Goal: Information Seeking & Learning: Learn about a topic

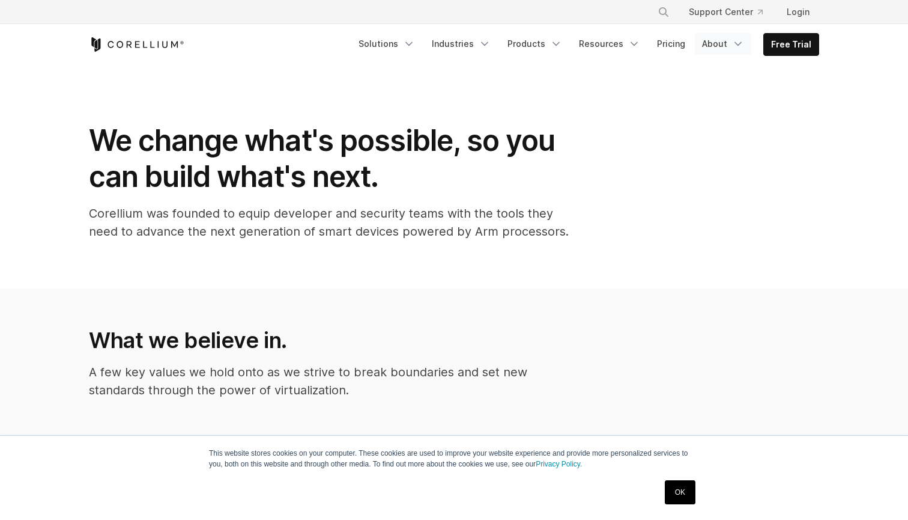
click at [739, 40] on icon "Navigation Menu" at bounding box center [738, 44] width 12 height 12
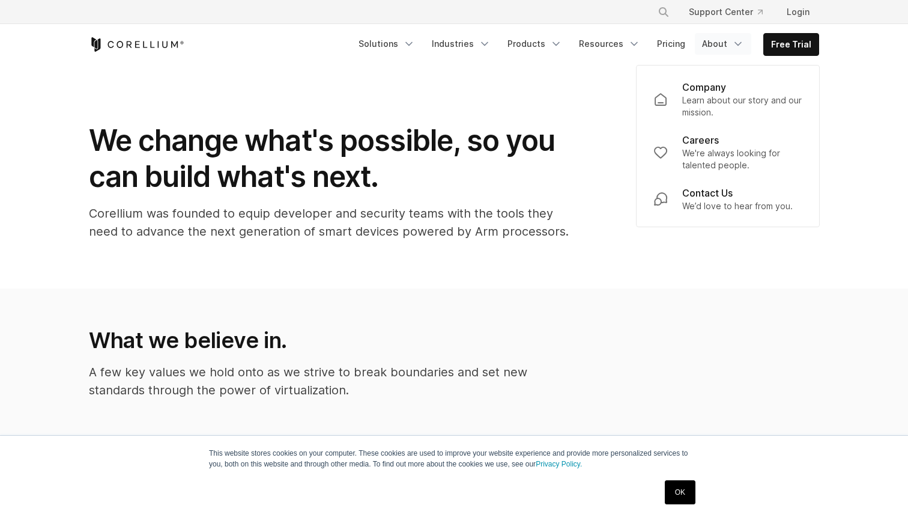
click at [735, 41] on icon "Navigation Menu" at bounding box center [738, 44] width 12 height 12
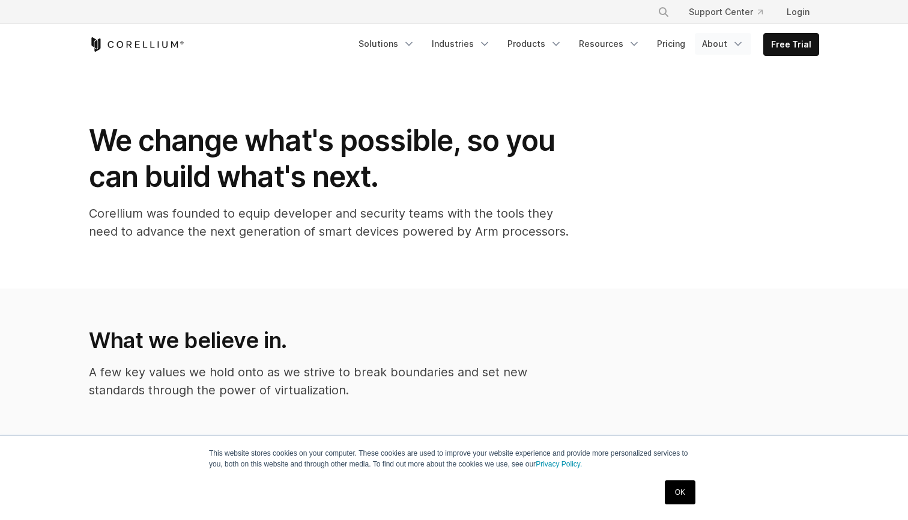
click at [738, 43] on polyline "Navigation Menu" at bounding box center [738, 44] width 6 height 3
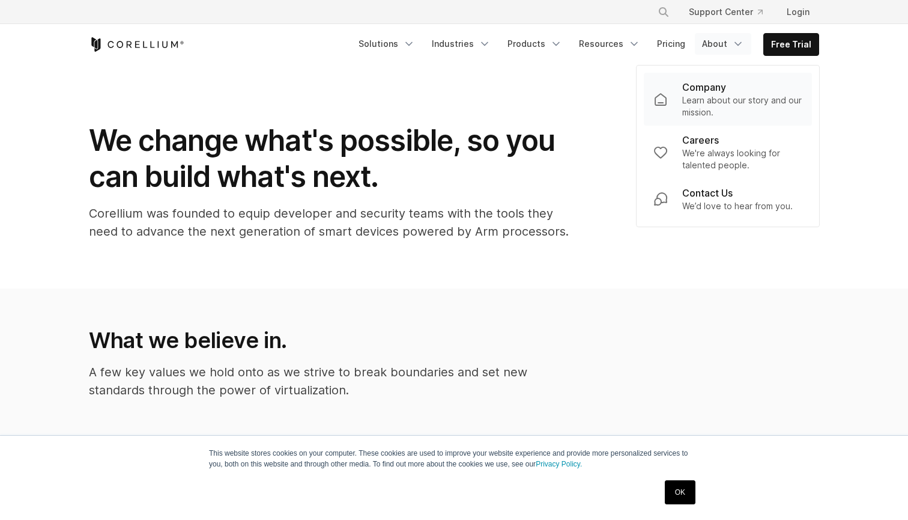
click at [727, 95] on p "Learn about our story and our mission." at bounding box center [742, 106] width 120 height 24
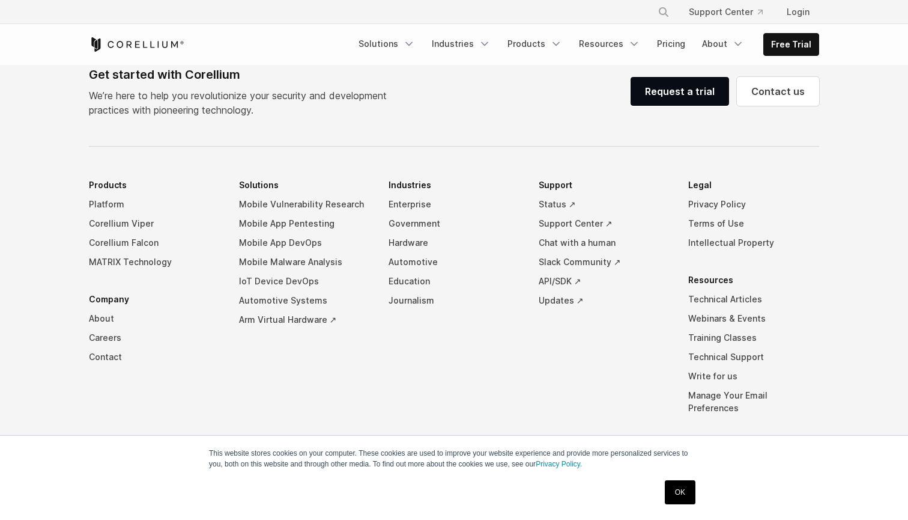
scroll to position [2061, 0]
click at [103, 309] on link "About" at bounding box center [154, 318] width 131 height 19
click at [109, 329] on link "Careers" at bounding box center [154, 338] width 131 height 19
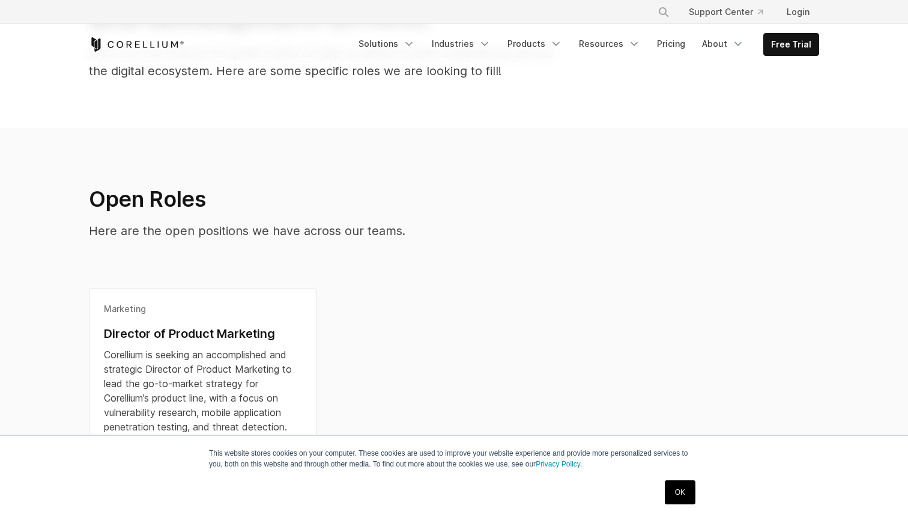
scroll to position [250, 0]
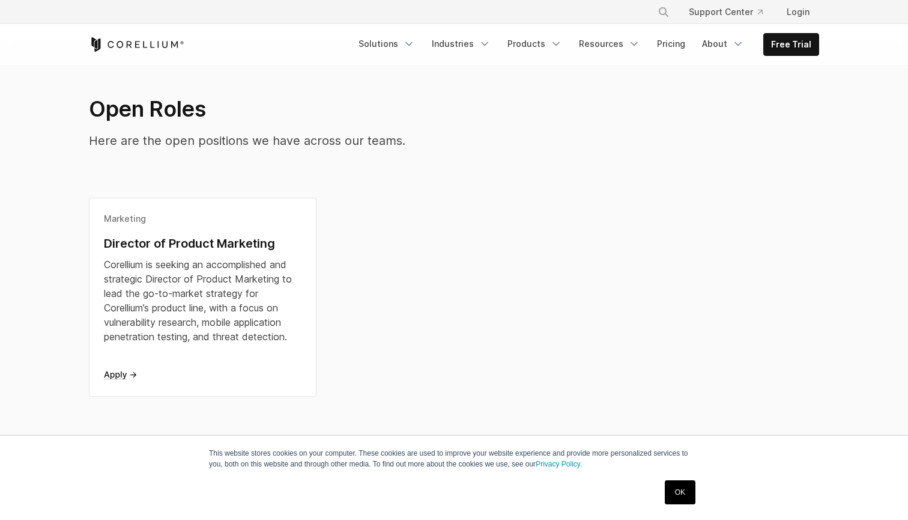
click at [190, 117] on h2 "Open Roles" at bounding box center [360, 108] width 542 height 26
click at [290, 139] on p "Here are the open positions we have across our teams." at bounding box center [360, 141] width 542 height 18
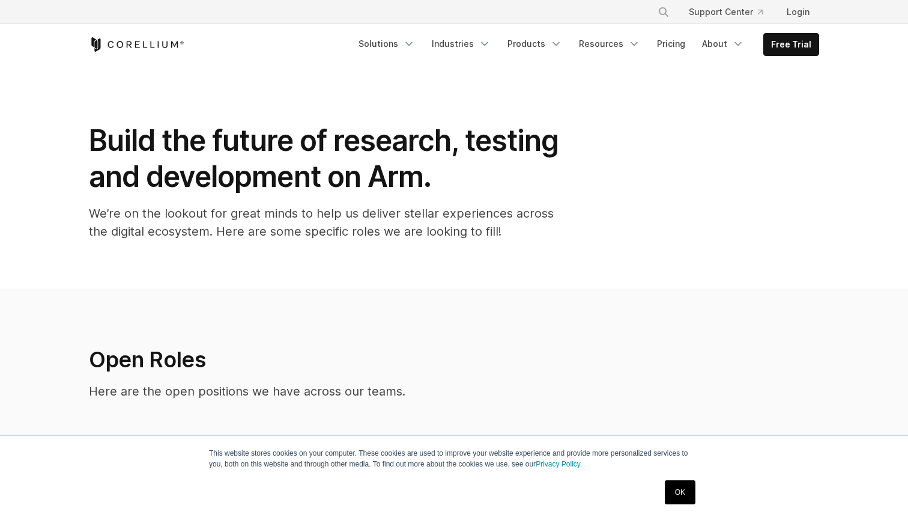
scroll to position [0, 0]
click at [744, 40] on icon "Navigation Menu" at bounding box center [738, 44] width 12 height 12
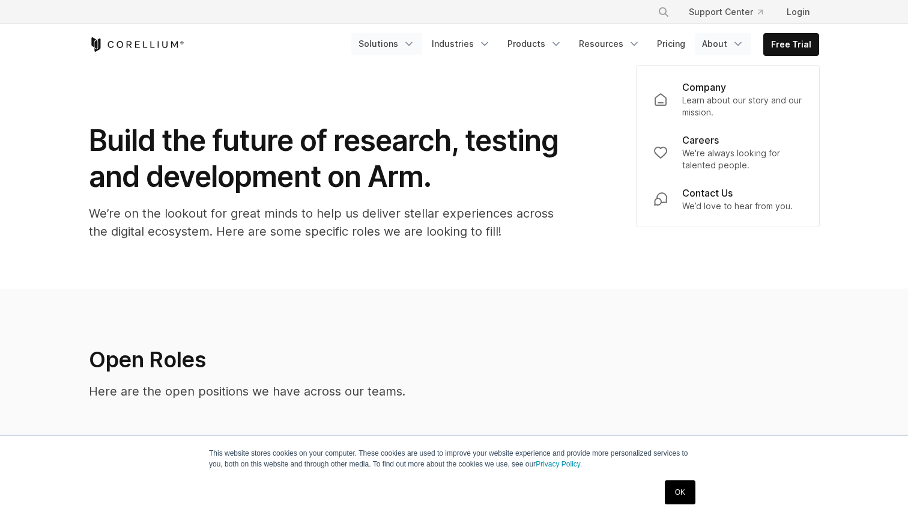
click at [415, 47] on icon "Navigation Menu" at bounding box center [409, 44] width 12 height 12
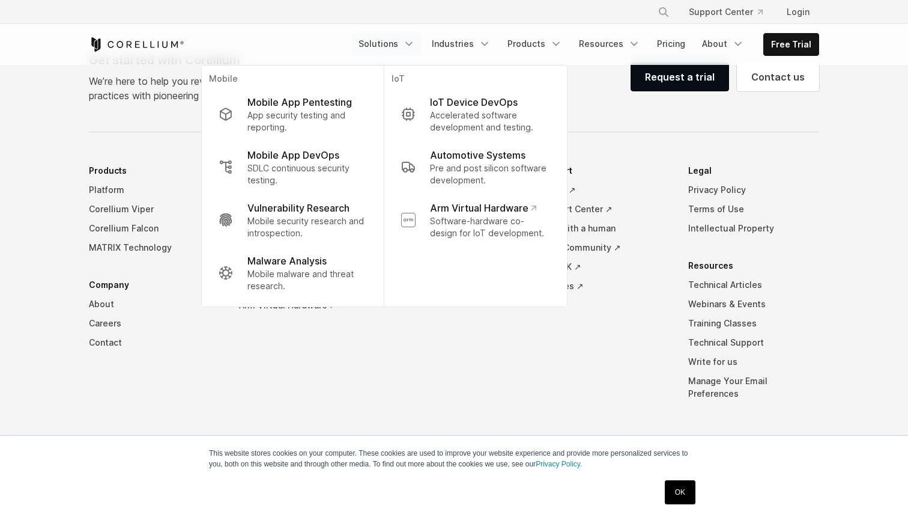
scroll to position [1129, 0]
click at [633, 124] on div "Get started with Corellium We’re here to help you revolutionize your security a…" at bounding box center [454, 280] width 754 height 457
